Goal: Task Accomplishment & Management: Manage account settings

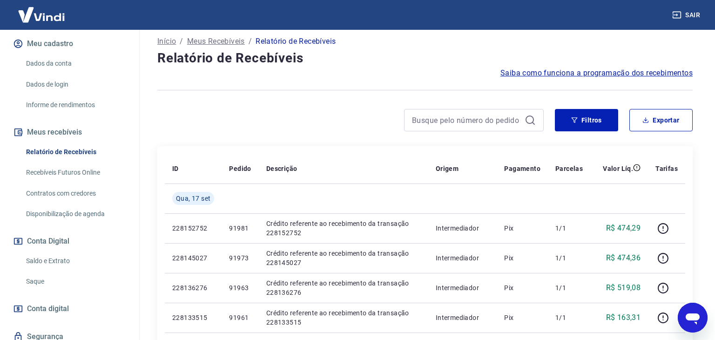
scroll to position [126, 0]
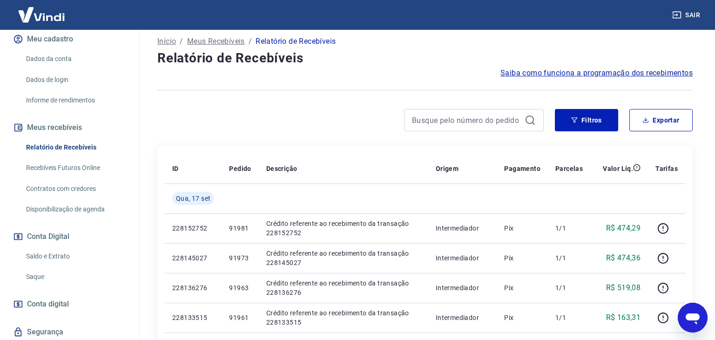
click at [51, 267] on link "Saque" at bounding box center [75, 276] width 106 height 19
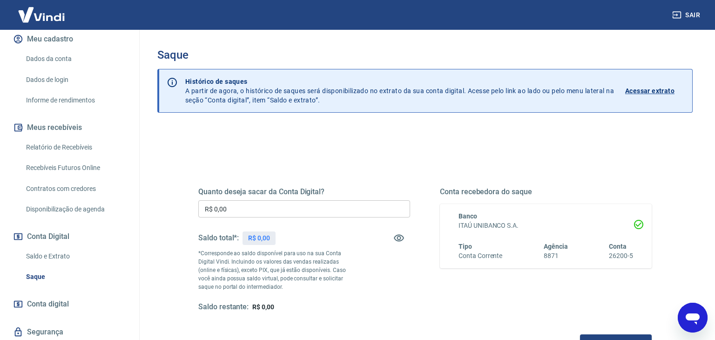
click at [308, 209] on input "R$ 0,00" at bounding box center [304, 208] width 212 height 17
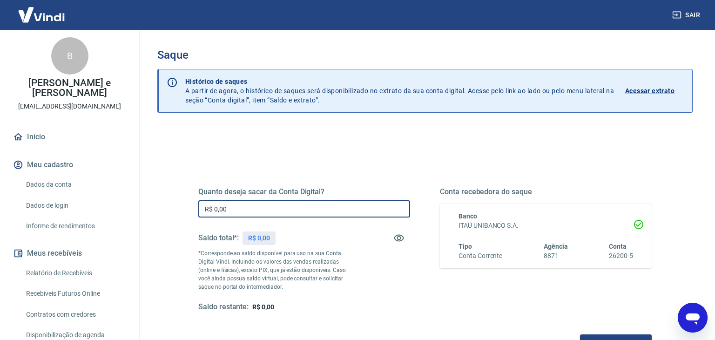
click at [49, 128] on link "Início" at bounding box center [69, 137] width 117 height 20
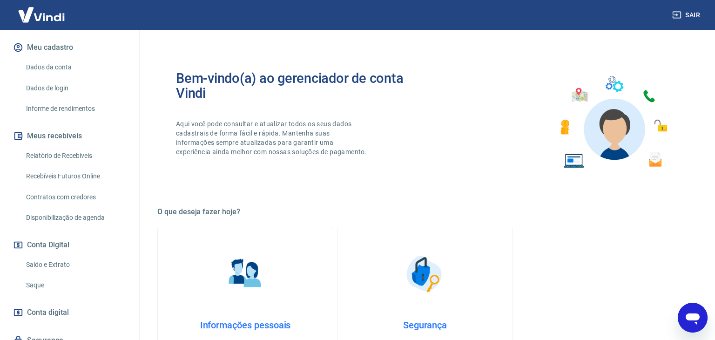
scroll to position [121, 0]
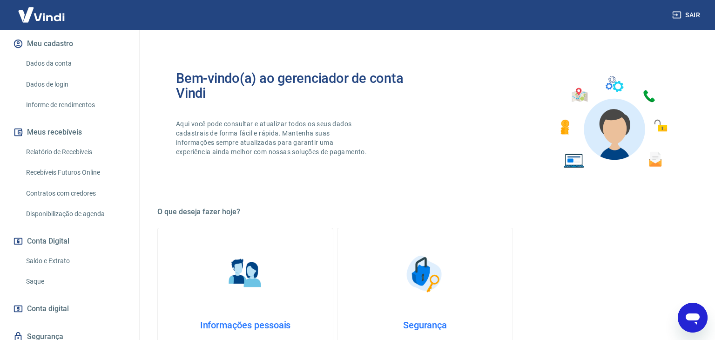
click at [40, 272] on link "Saque" at bounding box center [75, 281] width 106 height 19
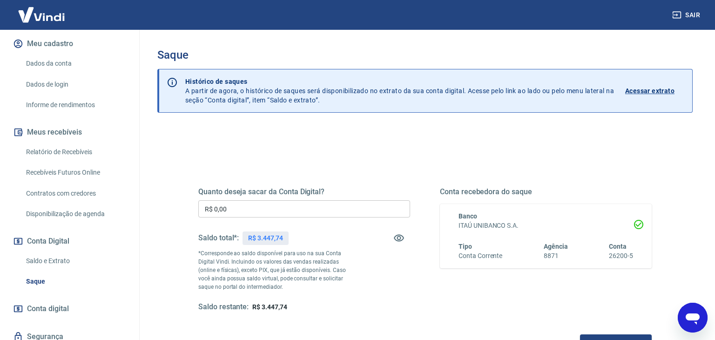
click at [355, 209] on input "R$ 0,00" at bounding box center [304, 208] width 212 height 17
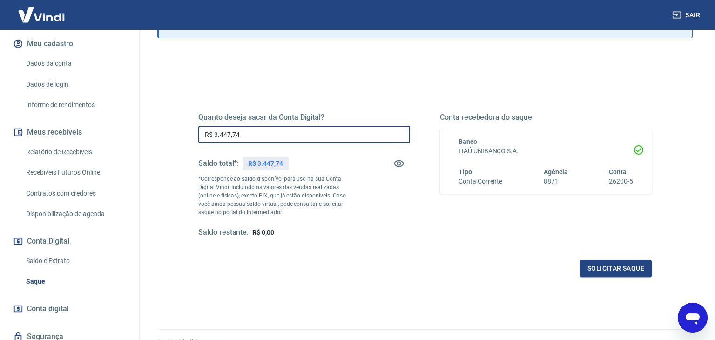
scroll to position [76, 0]
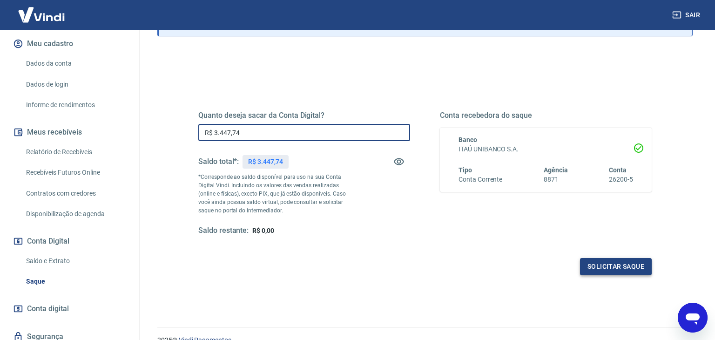
type input "R$ 3.447,74"
click at [605, 266] on button "Solicitar saque" at bounding box center [616, 266] width 72 height 17
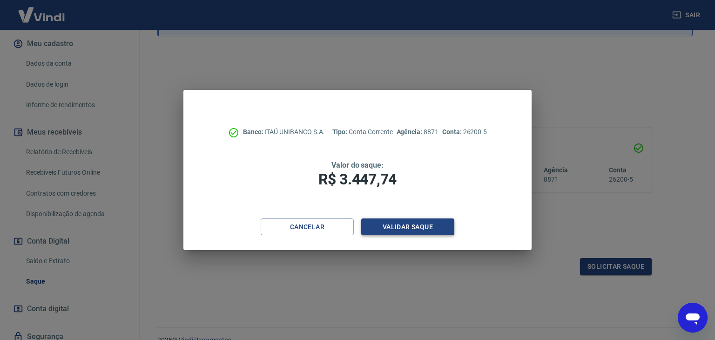
click at [432, 224] on button "Validar saque" at bounding box center [407, 226] width 93 height 17
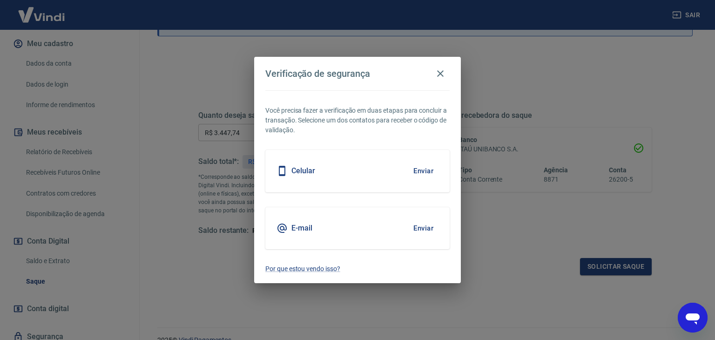
click at [426, 225] on button "Enviar" at bounding box center [423, 228] width 30 height 20
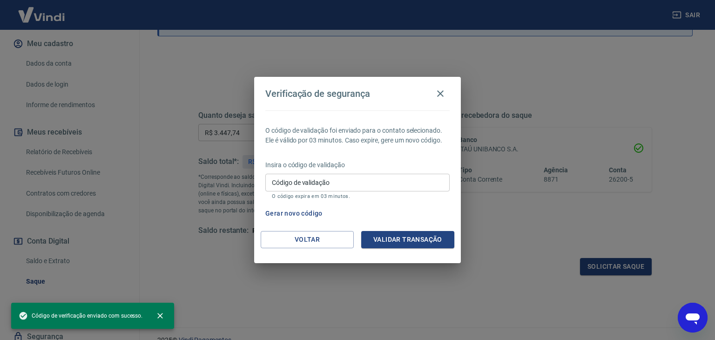
click at [338, 182] on input "Código de validação" at bounding box center [357, 182] width 184 height 17
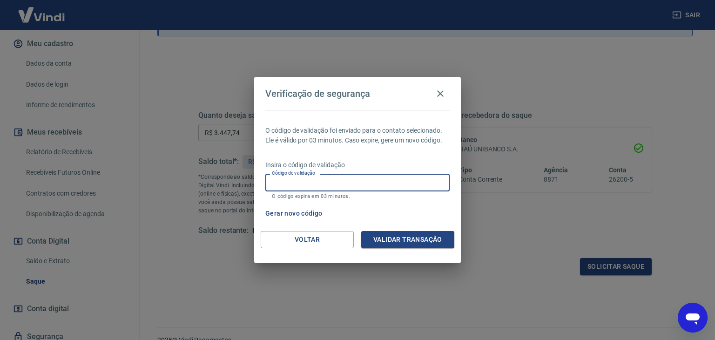
paste input "554378"
type input "554378"
click at [385, 239] on button "Validar transação" at bounding box center [407, 239] width 93 height 17
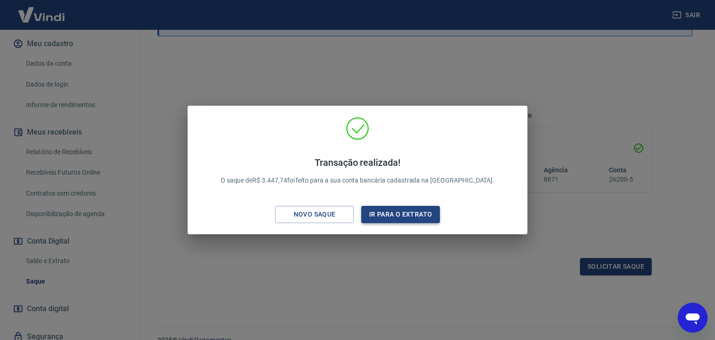
click at [393, 217] on button "Ir para o extrato" at bounding box center [400, 214] width 79 height 17
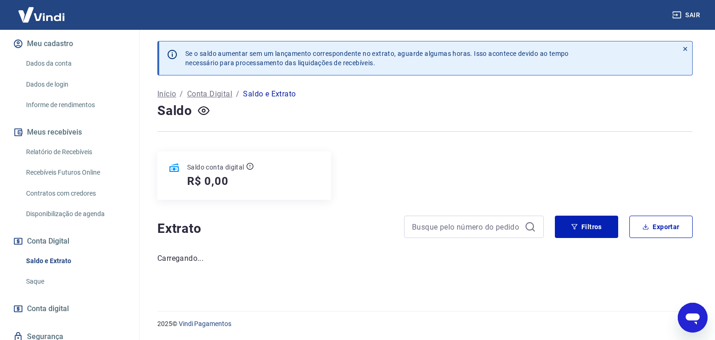
click at [80, 143] on link "Relatório de Recebíveis" at bounding box center [75, 152] width 106 height 19
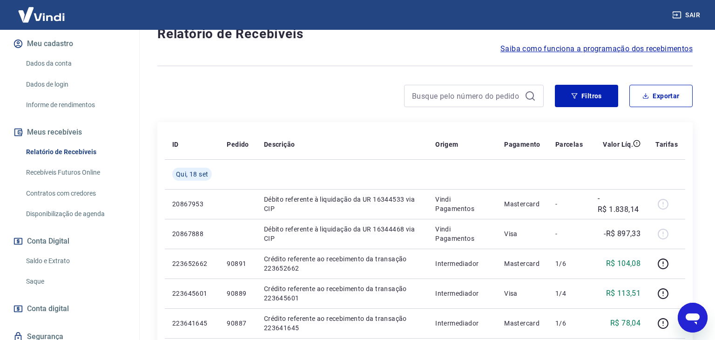
scroll to position [79, 0]
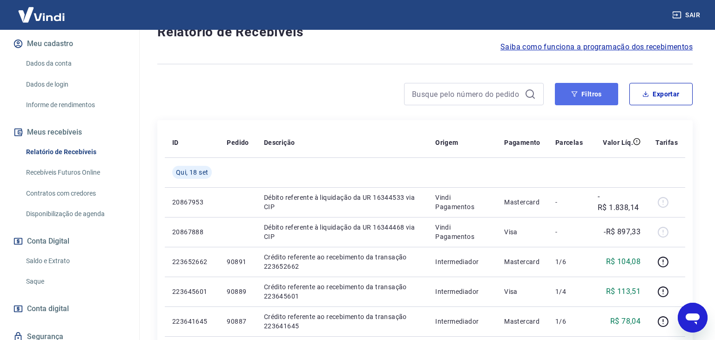
click at [573, 100] on button "Filtros" at bounding box center [586, 94] width 63 height 22
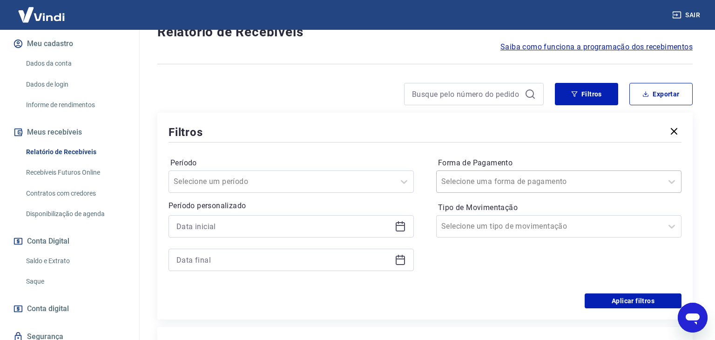
click at [506, 181] on input "Forma de Pagamento" at bounding box center [488, 181] width 94 height 11
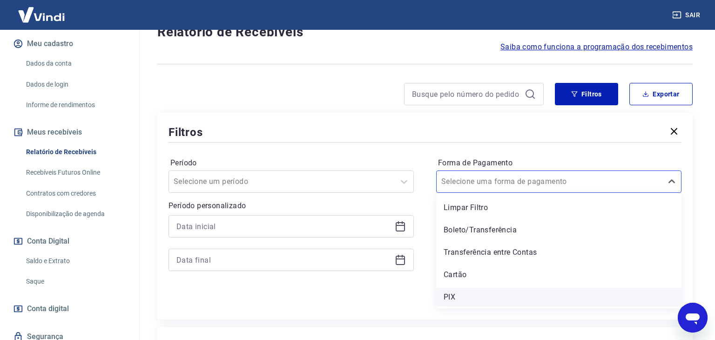
click at [472, 294] on div "PIX" at bounding box center [558, 297] width 245 height 19
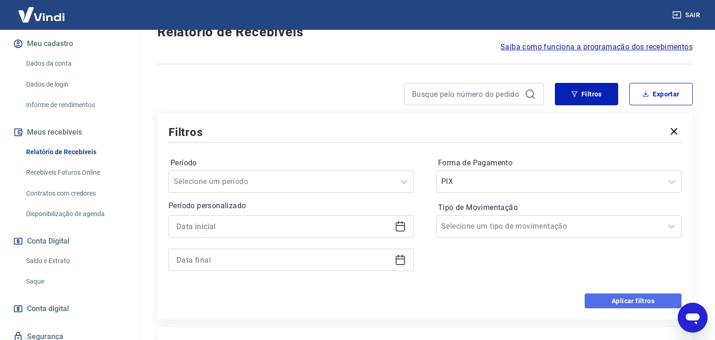
click at [608, 299] on button "Aplicar filtros" at bounding box center [633, 300] width 97 height 15
